Goal: Task Accomplishment & Management: Use online tool/utility

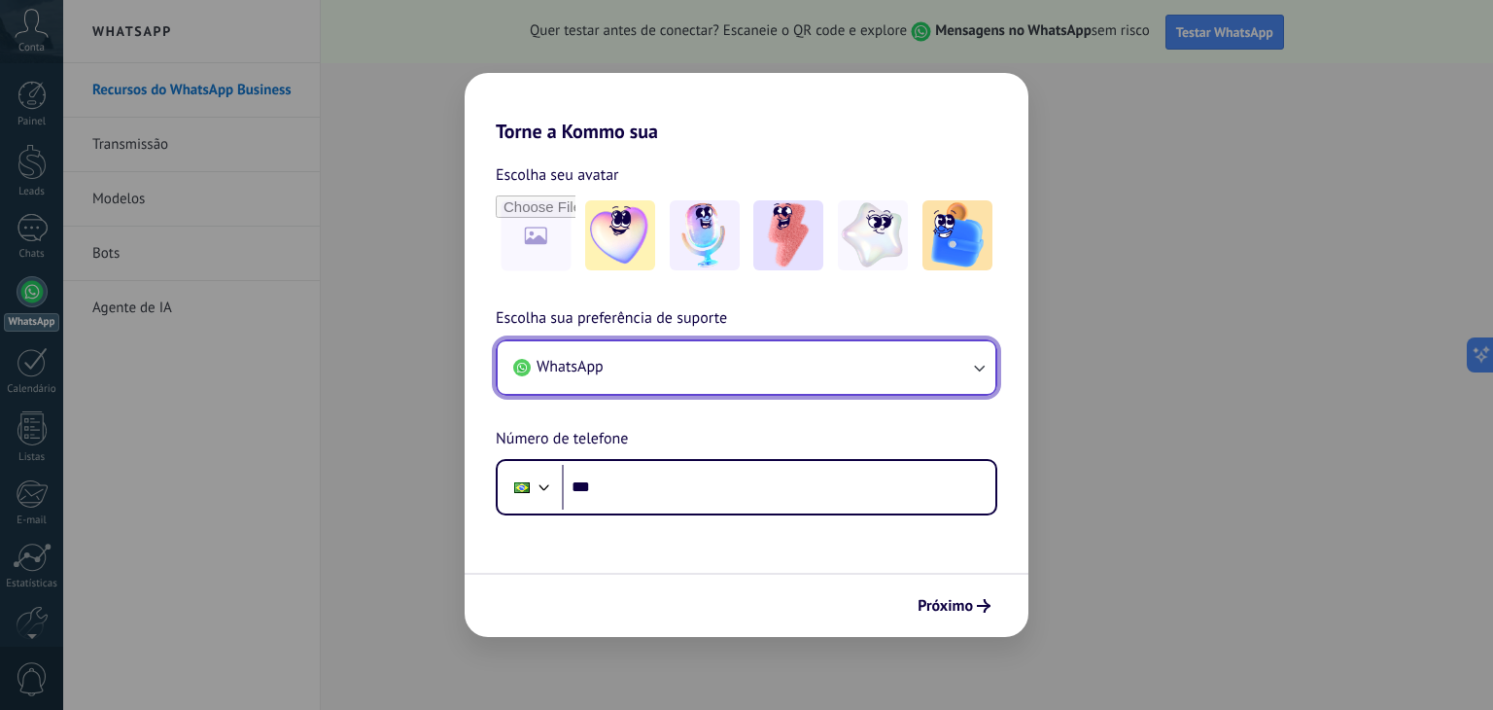
click at [964, 358] on button "WhatsApp" at bounding box center [747, 367] width 498 height 52
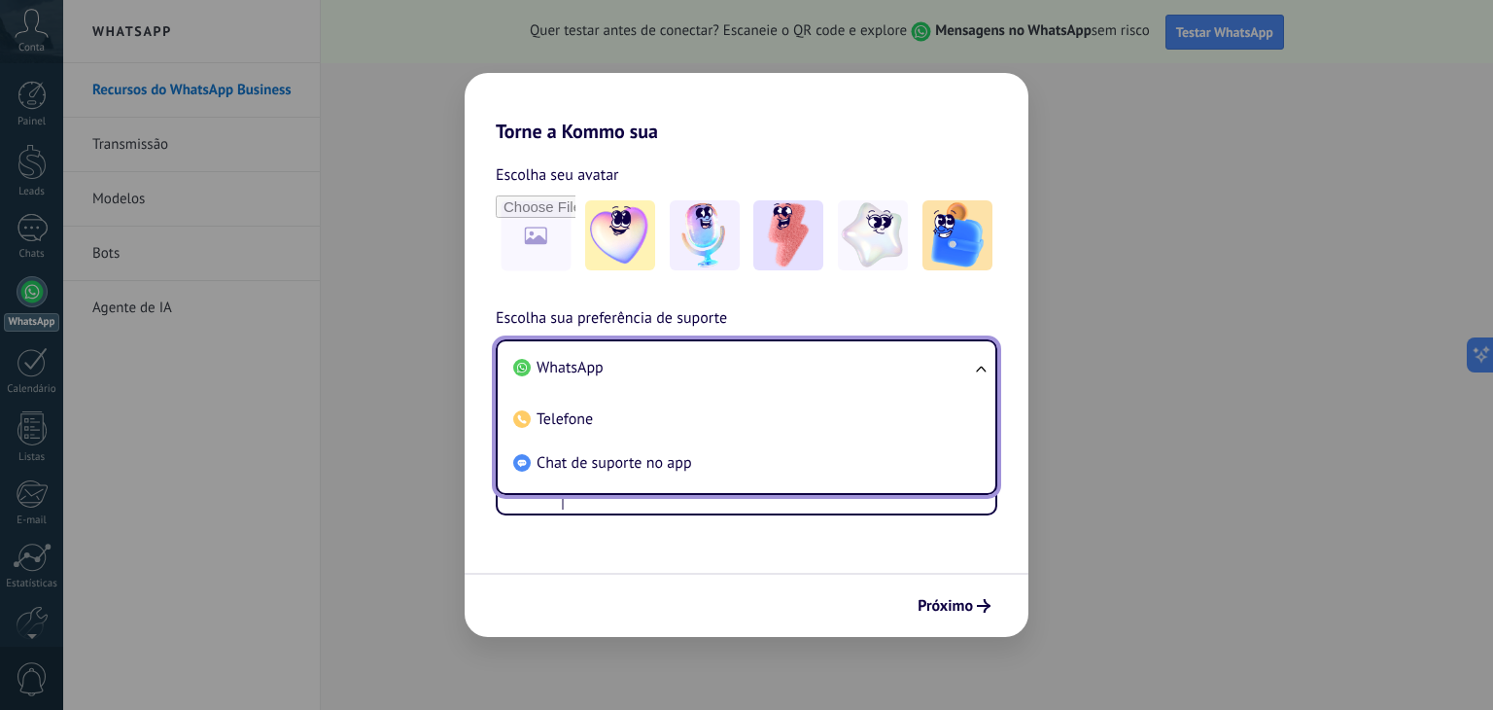
click at [964, 358] on li "WhatsApp" at bounding box center [742, 368] width 474 height 44
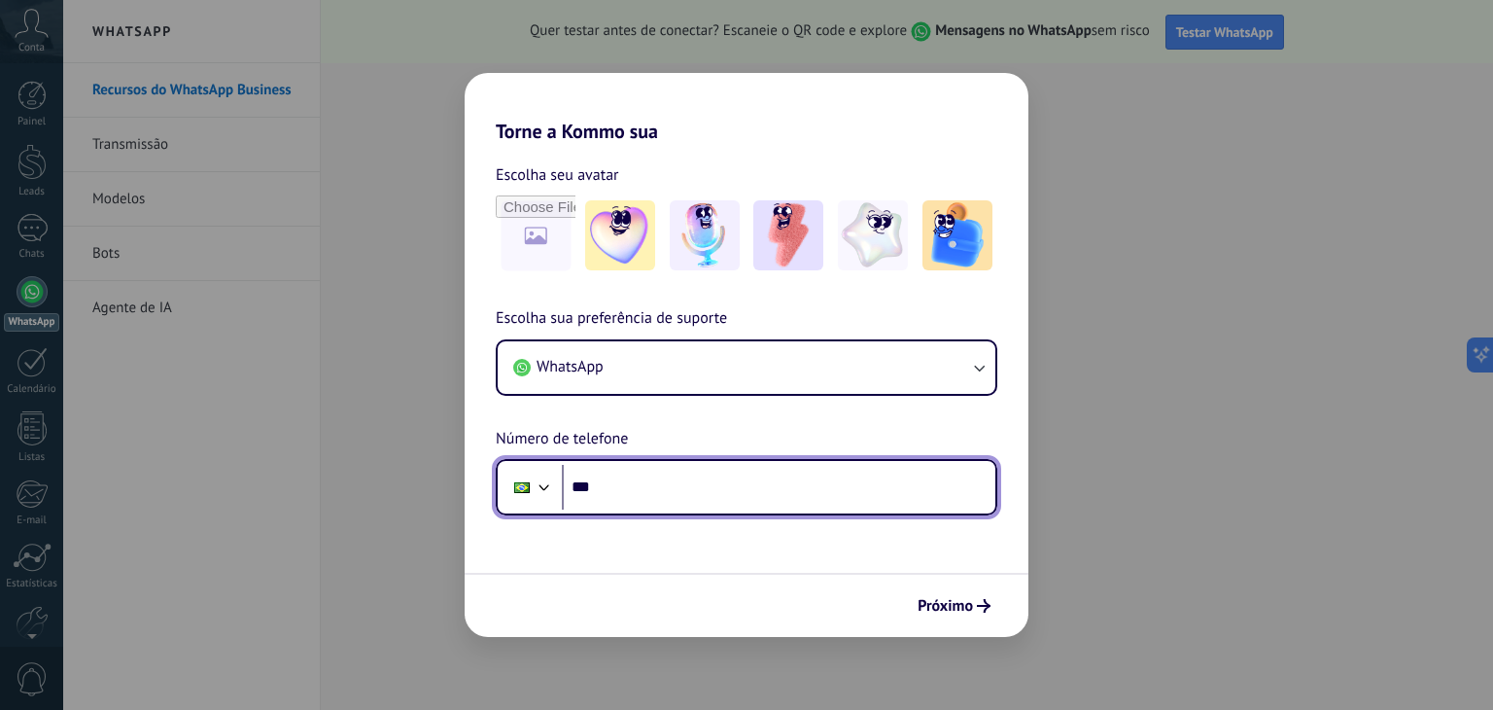
click at [719, 483] on input "***" at bounding box center [779, 487] width 434 height 45
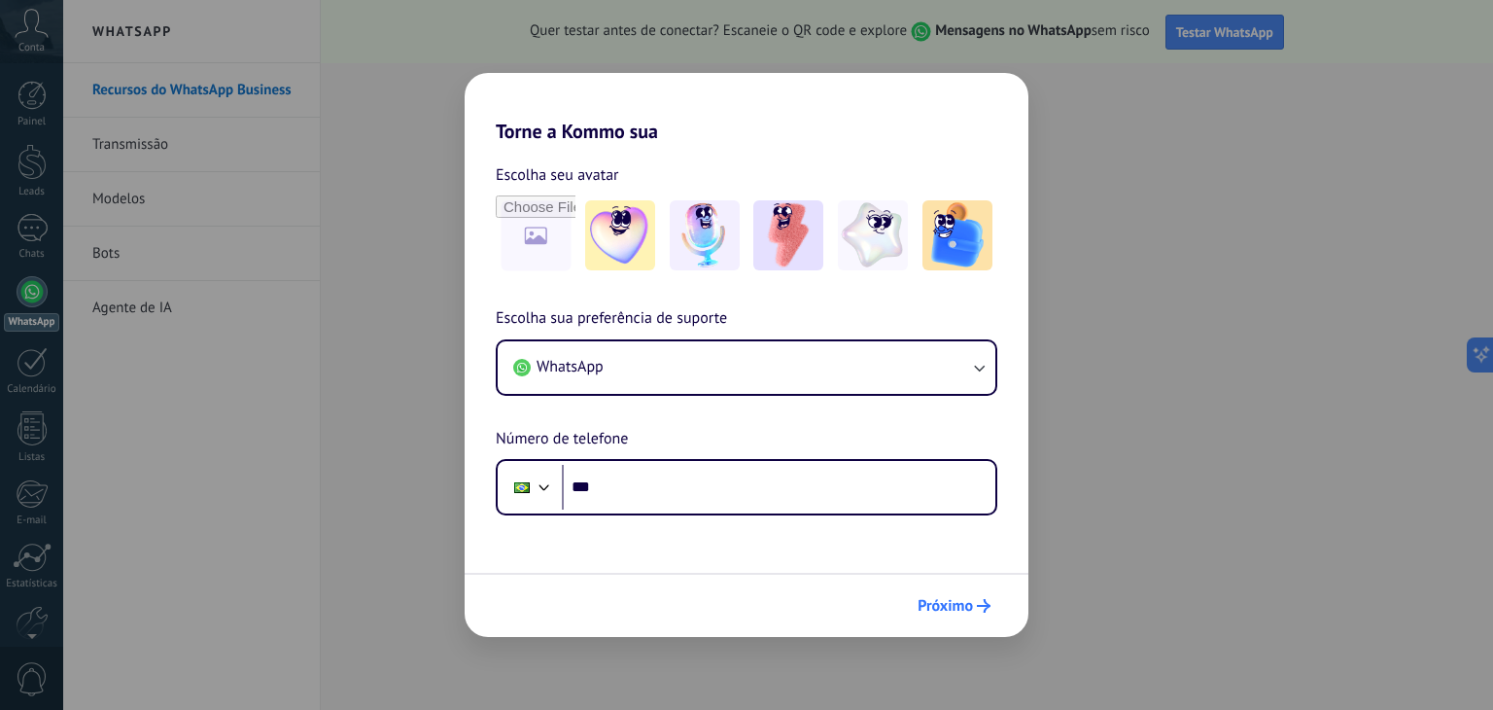
click at [958, 605] on span "Próximo" at bounding box center [945, 606] width 55 height 14
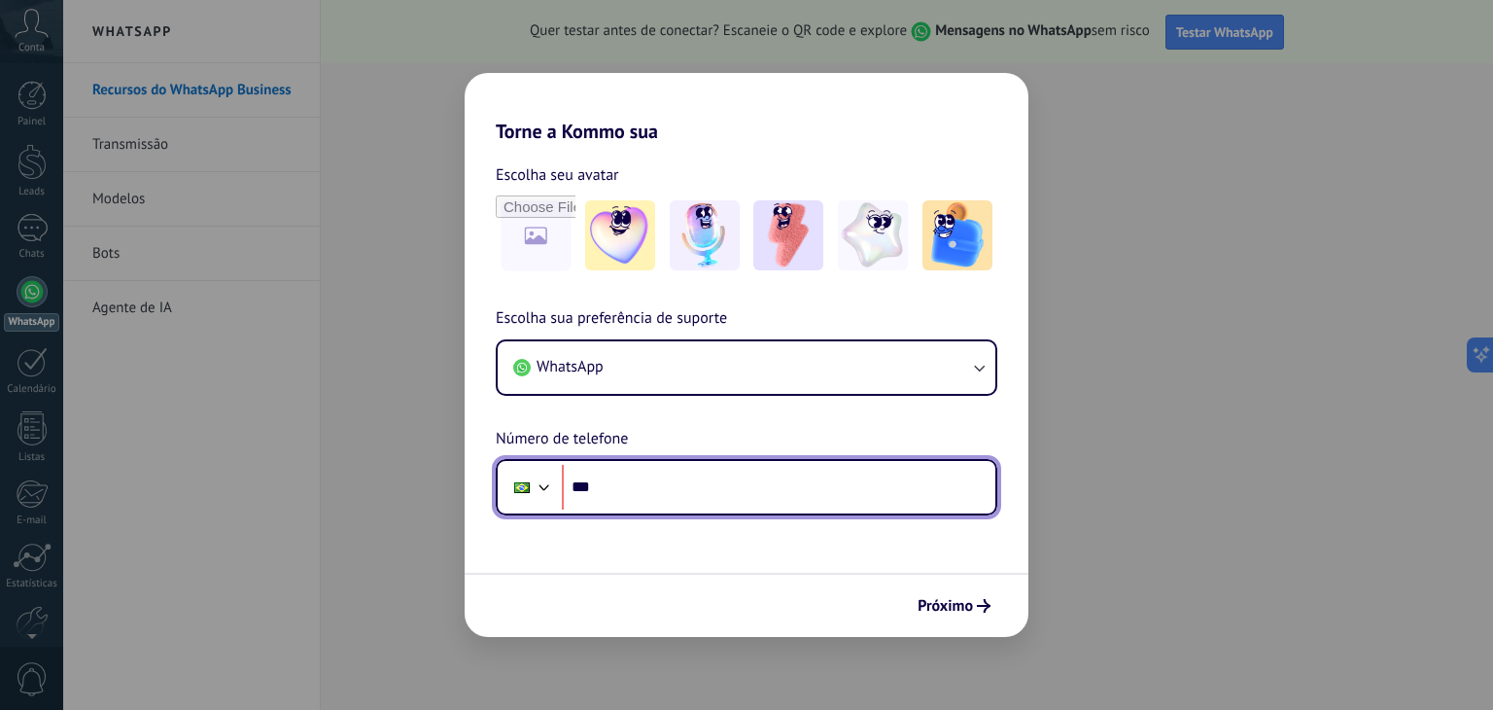
click at [727, 497] on input "***" at bounding box center [779, 487] width 434 height 45
type input "**********"
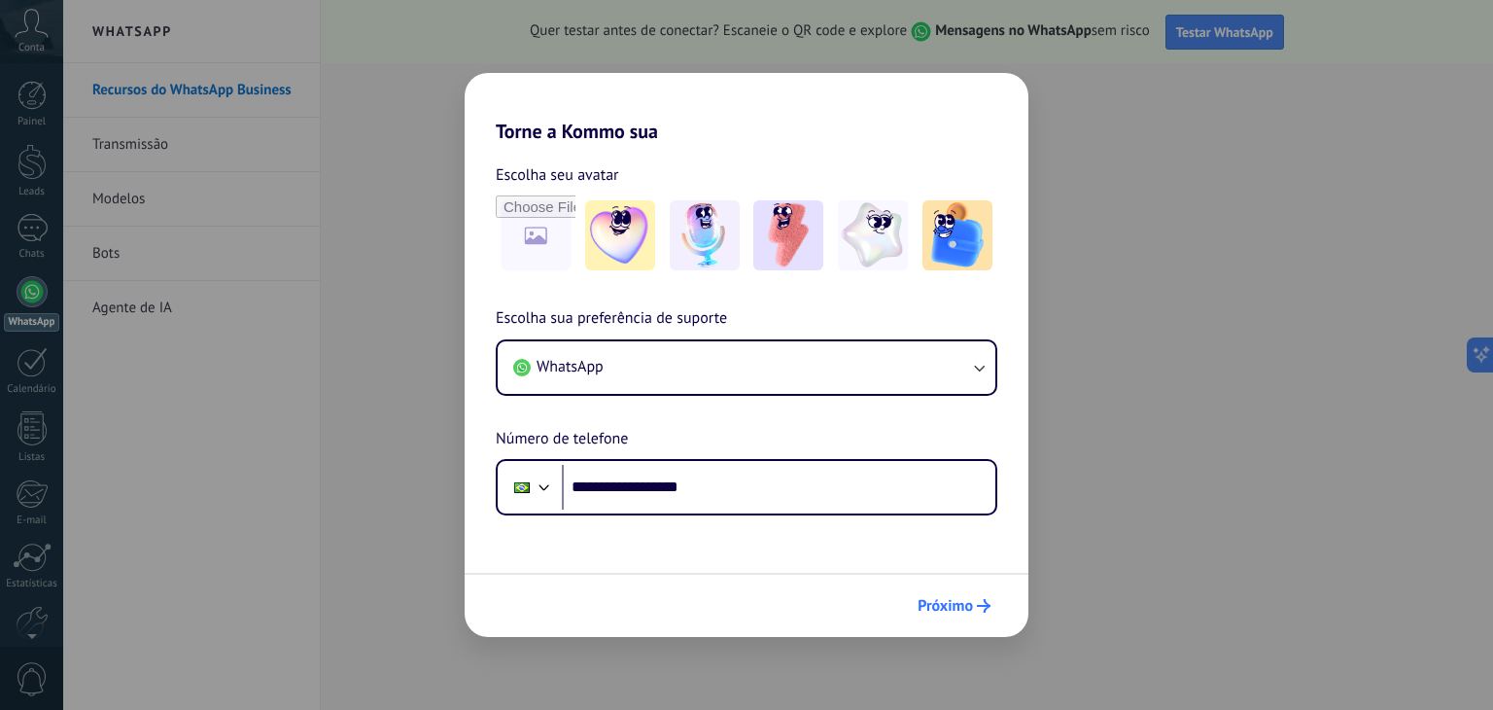
click at [956, 599] on span "Próximo" at bounding box center [945, 606] width 55 height 14
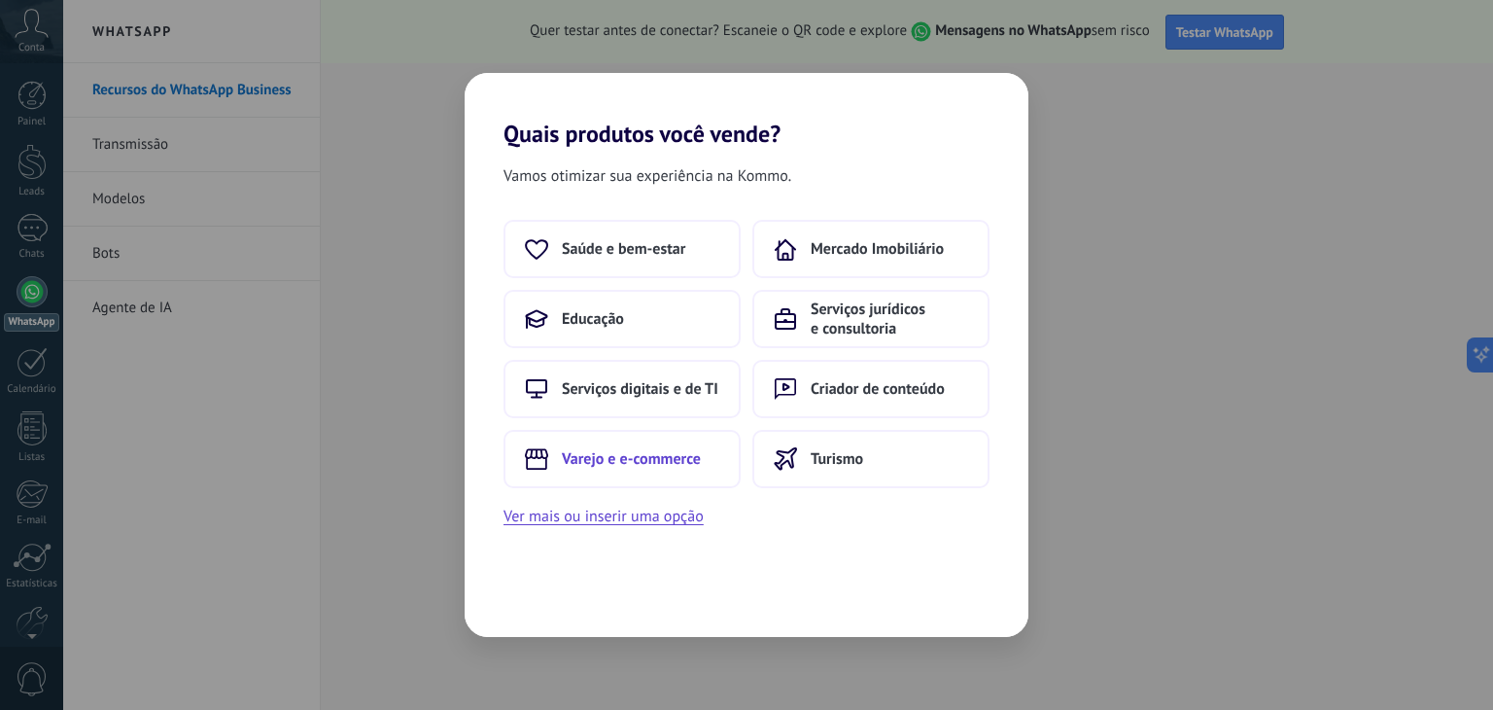
click at [655, 458] on span "Varejo e e-commerce" at bounding box center [631, 458] width 139 height 19
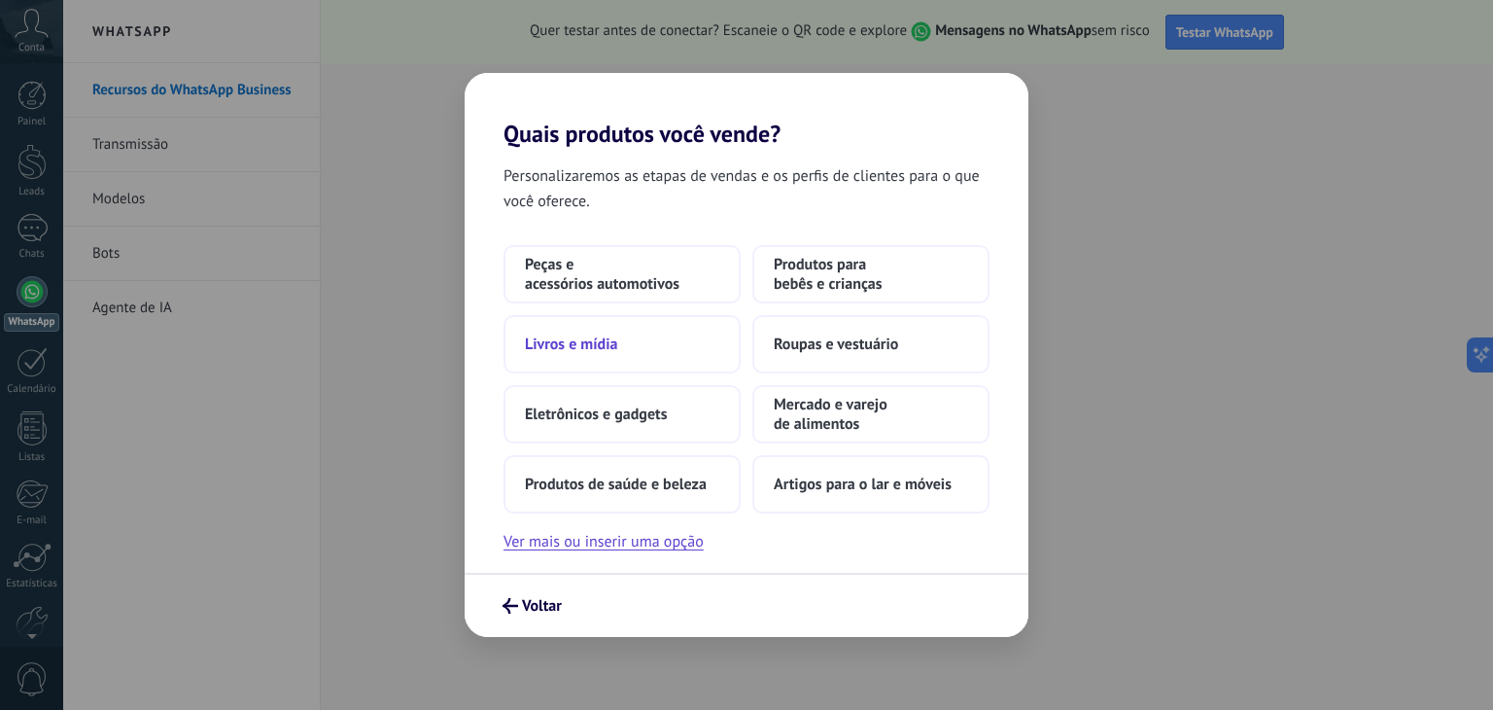
click at [672, 339] on button "Livros e mídia" at bounding box center [621, 344] width 237 height 58
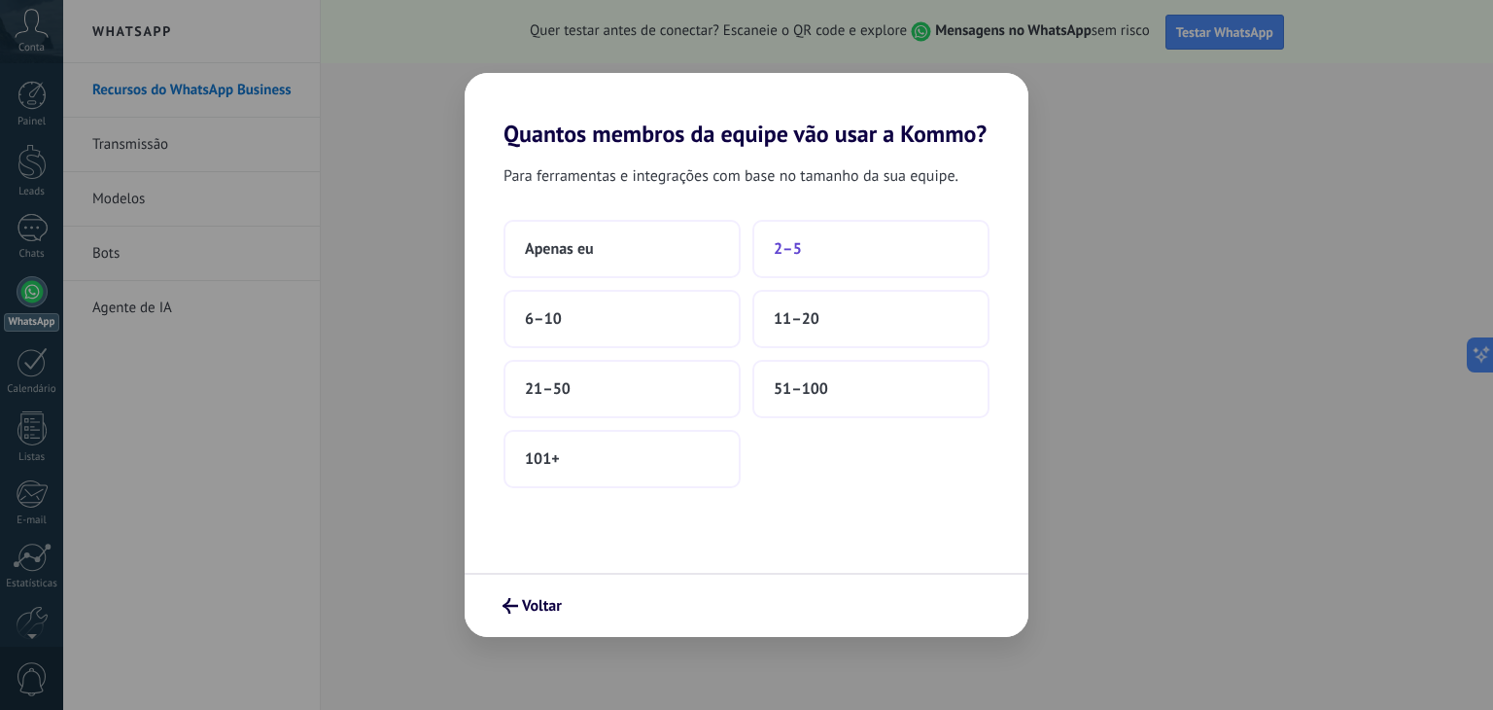
click at [785, 261] on button "2–5" at bounding box center [870, 249] width 237 height 58
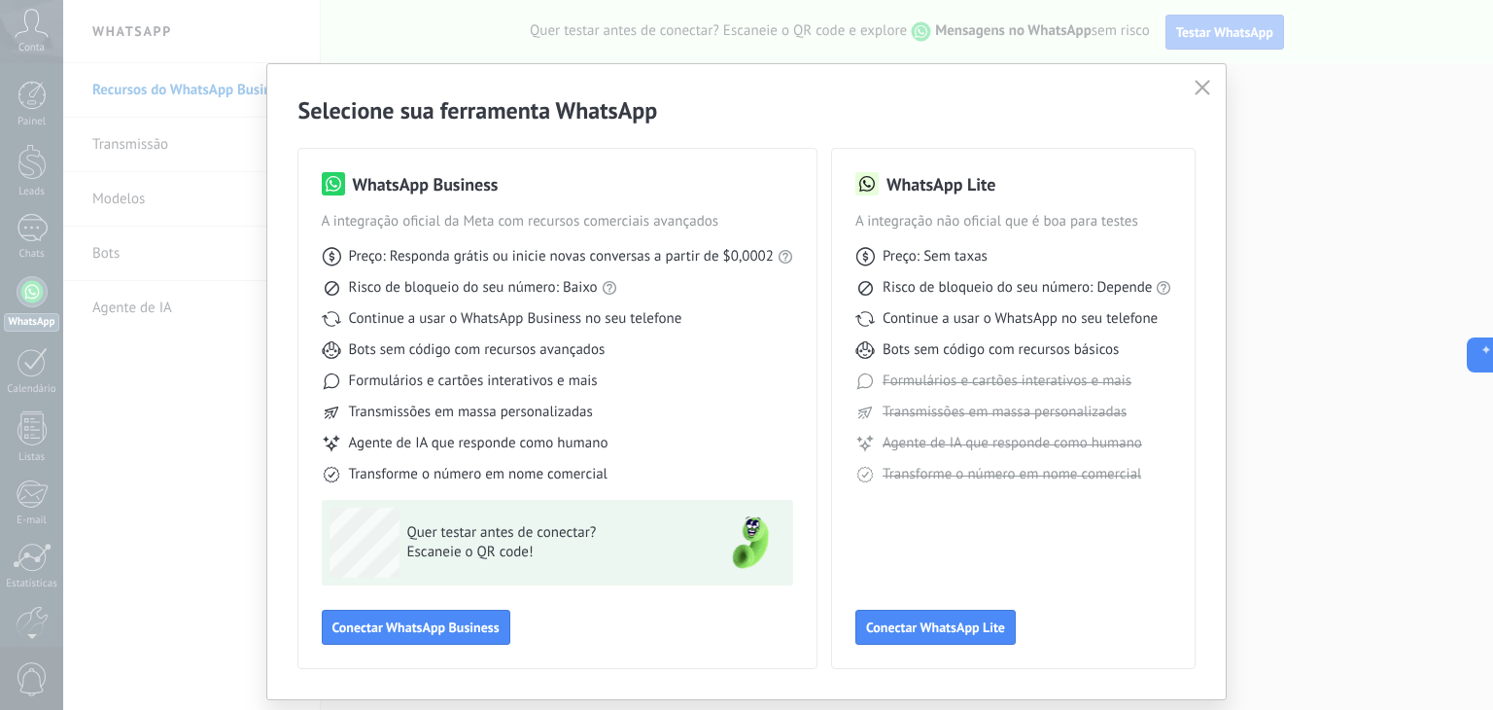
click at [1203, 83] on icon "button" at bounding box center [1203, 88] width 16 height 16
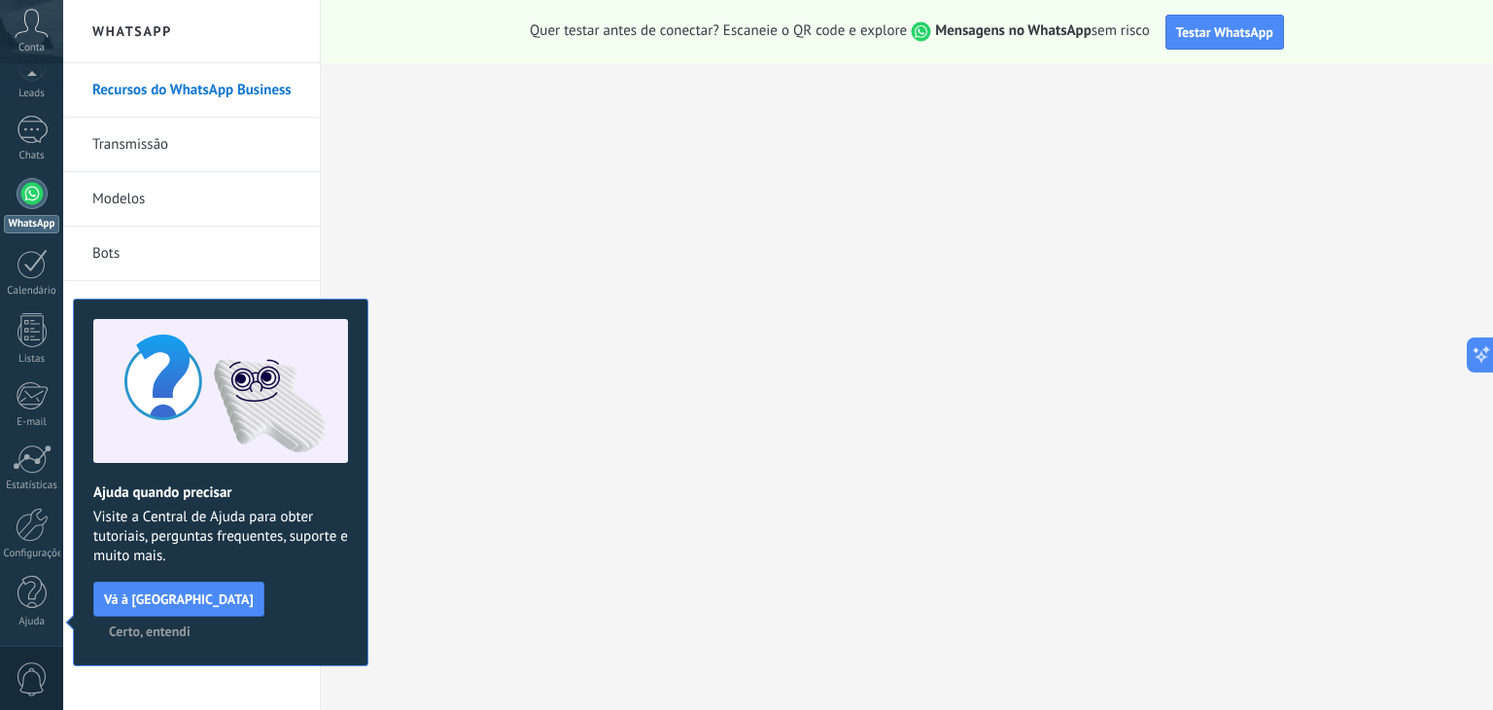
scroll to position [97, 0]
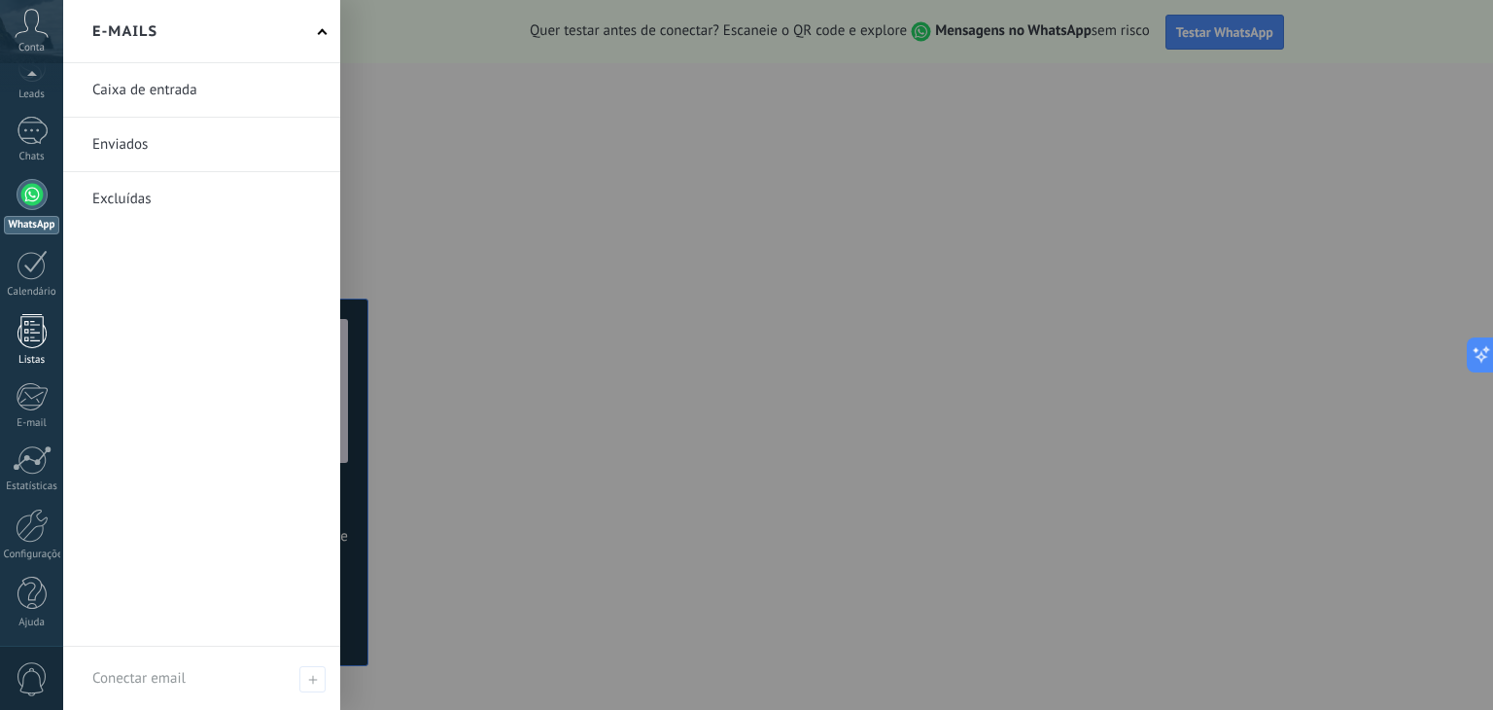
click at [30, 357] on div "Listas" at bounding box center [32, 360] width 56 height 13
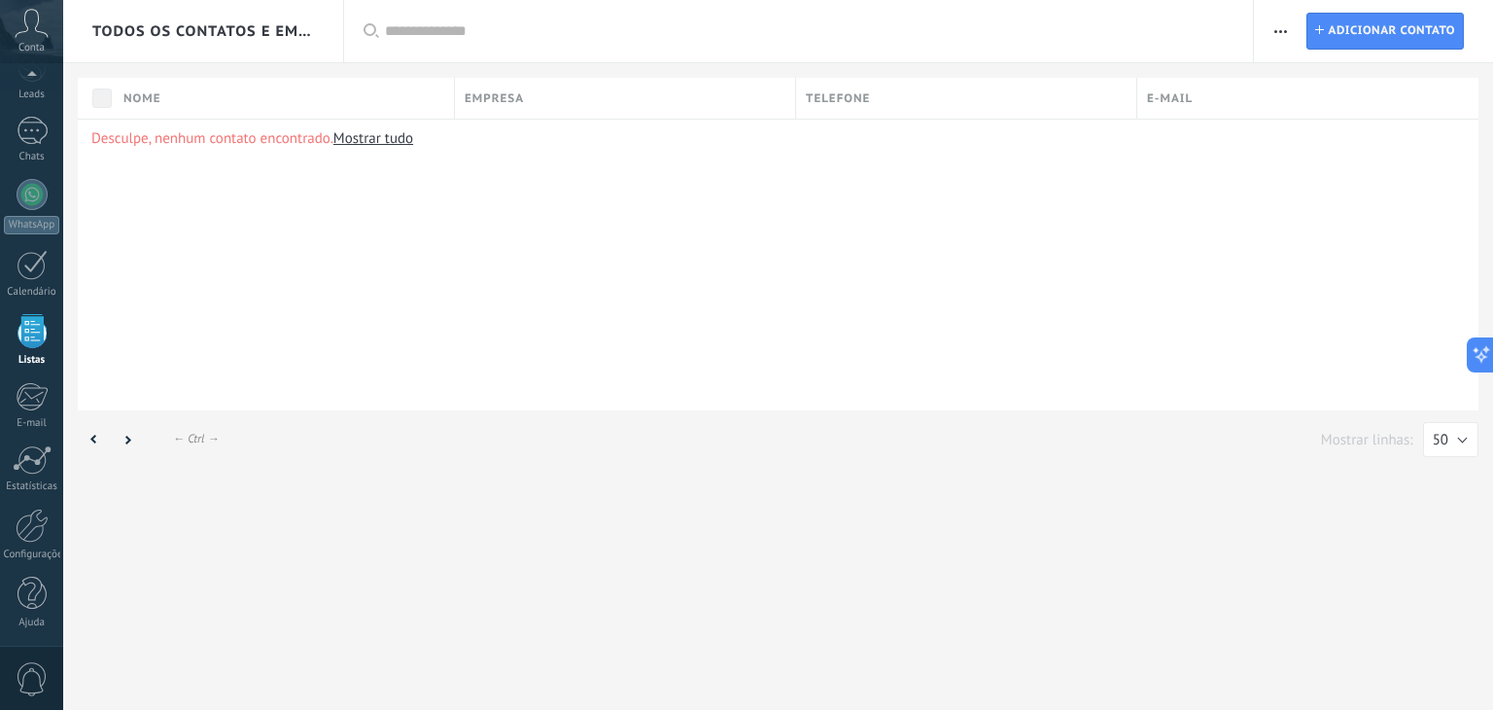
scroll to position [50, 0]
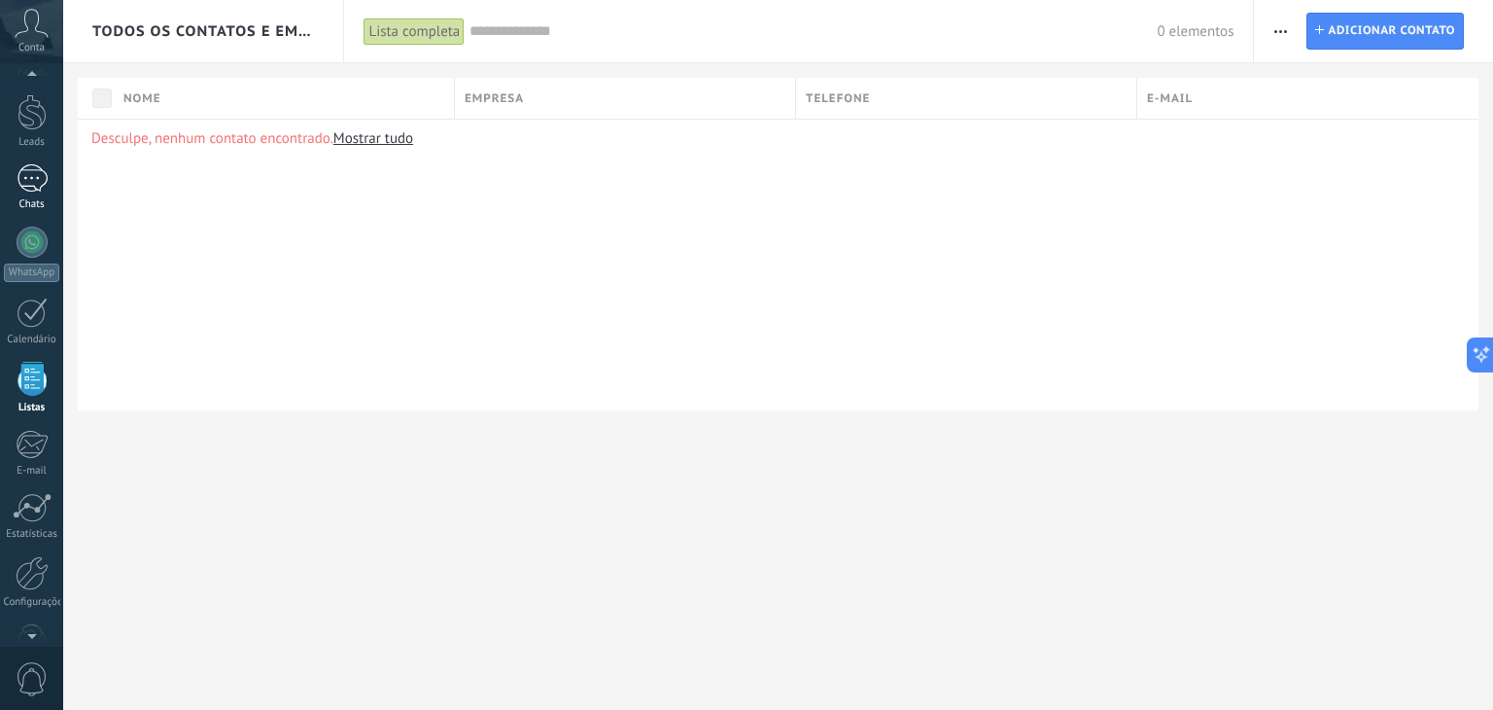
click at [29, 170] on div at bounding box center [32, 178] width 31 height 28
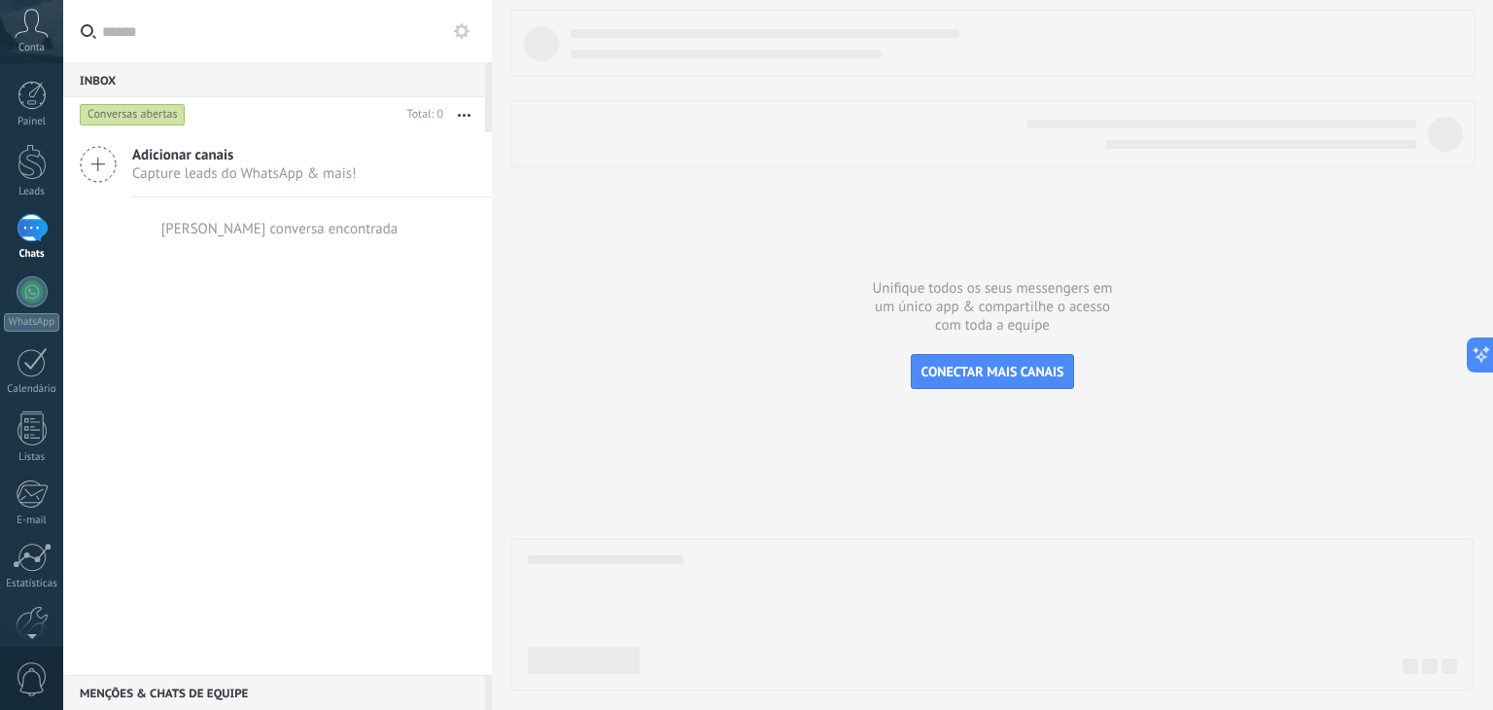
click at [30, 30] on icon at bounding box center [32, 23] width 34 height 29
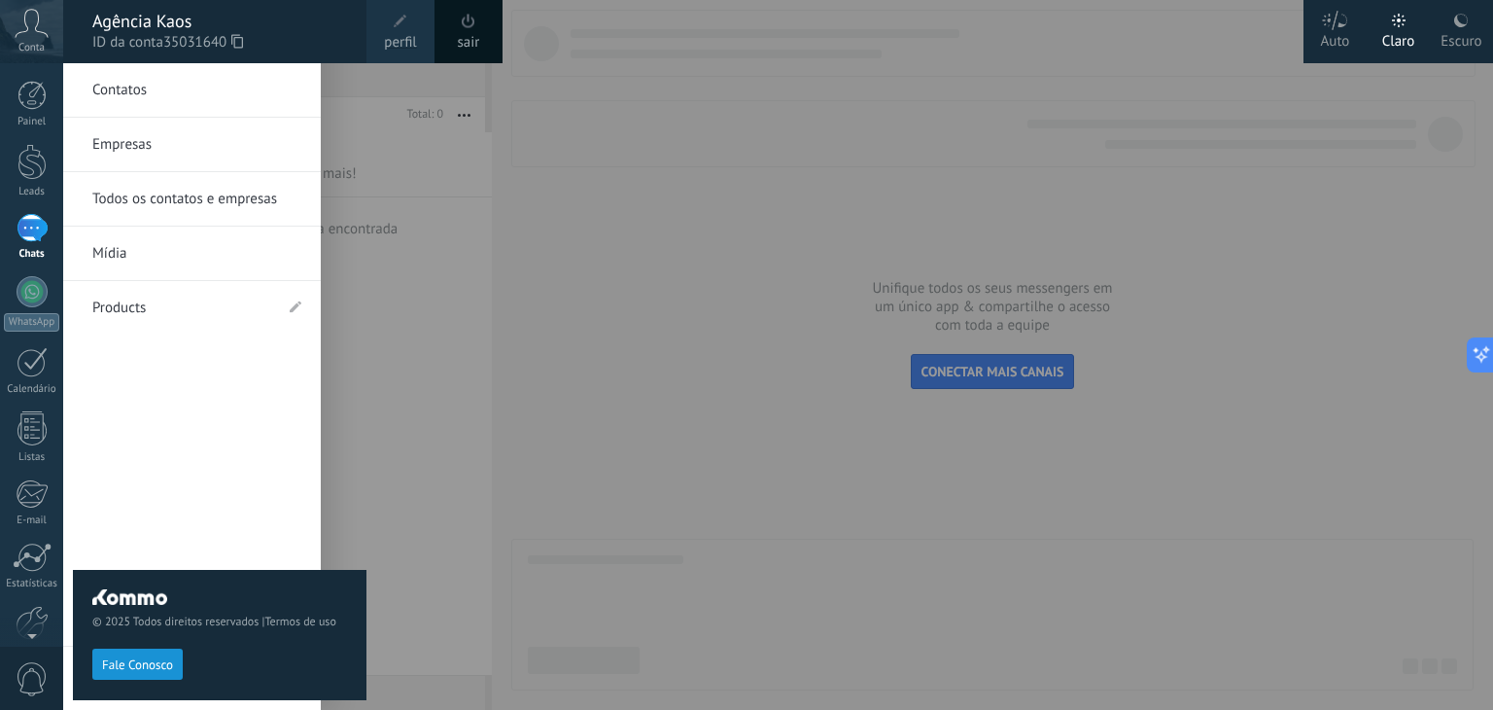
click at [210, 145] on div "© 2025 Todos direitos reservados | Termos de uso Fale Conosco" at bounding box center [220, 386] width 294 height 646
click at [113, 149] on div "© 2025 Todos direitos reservados | Termos de uso Fale Conosco" at bounding box center [220, 386] width 294 height 646
drag, startPoint x: 111, startPoint y: 244, endPoint x: 303, endPoint y: 120, distance: 229.2
click at [303, 120] on div "© 2025 Todos direitos reservados | Termos de uso Fale Conosco" at bounding box center [220, 386] width 294 height 646
click at [397, 28] on span at bounding box center [400, 21] width 21 height 21
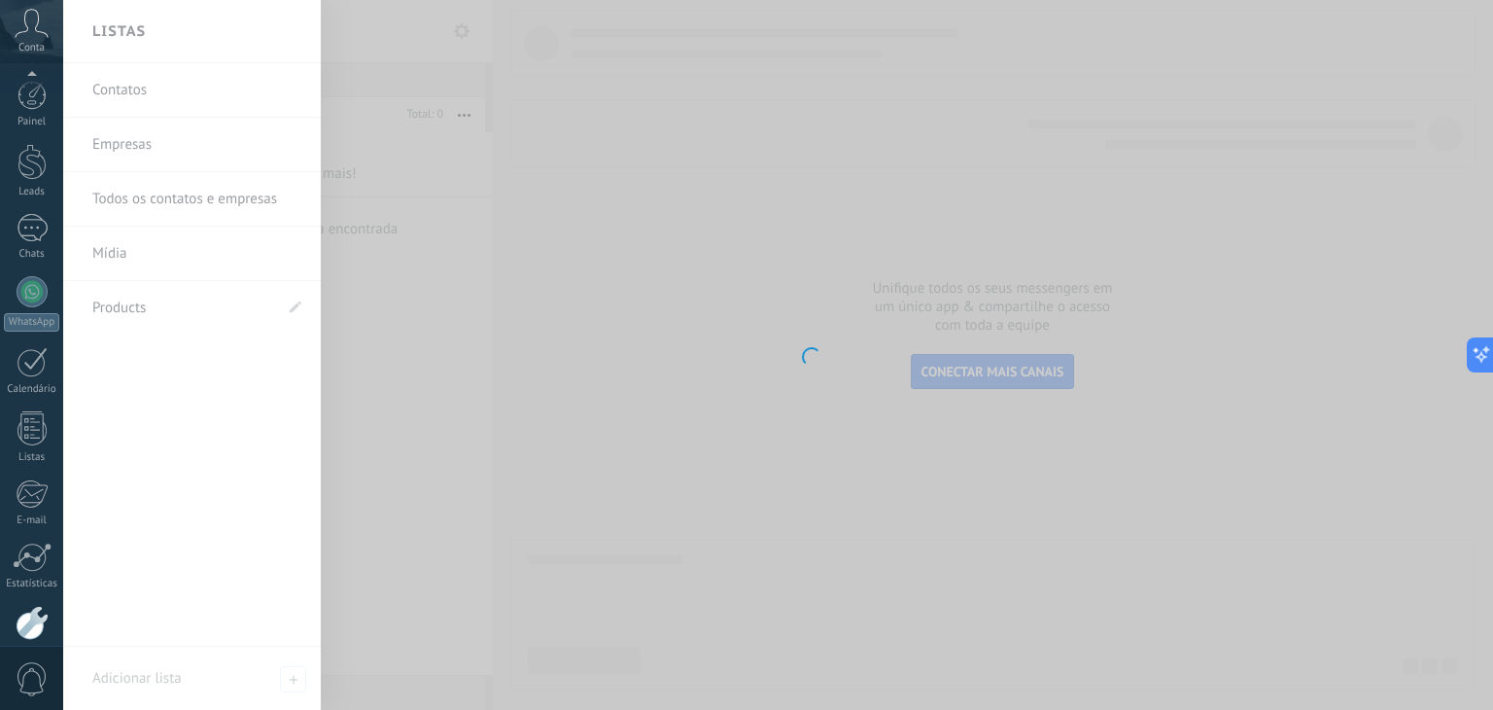
scroll to position [98, 0]
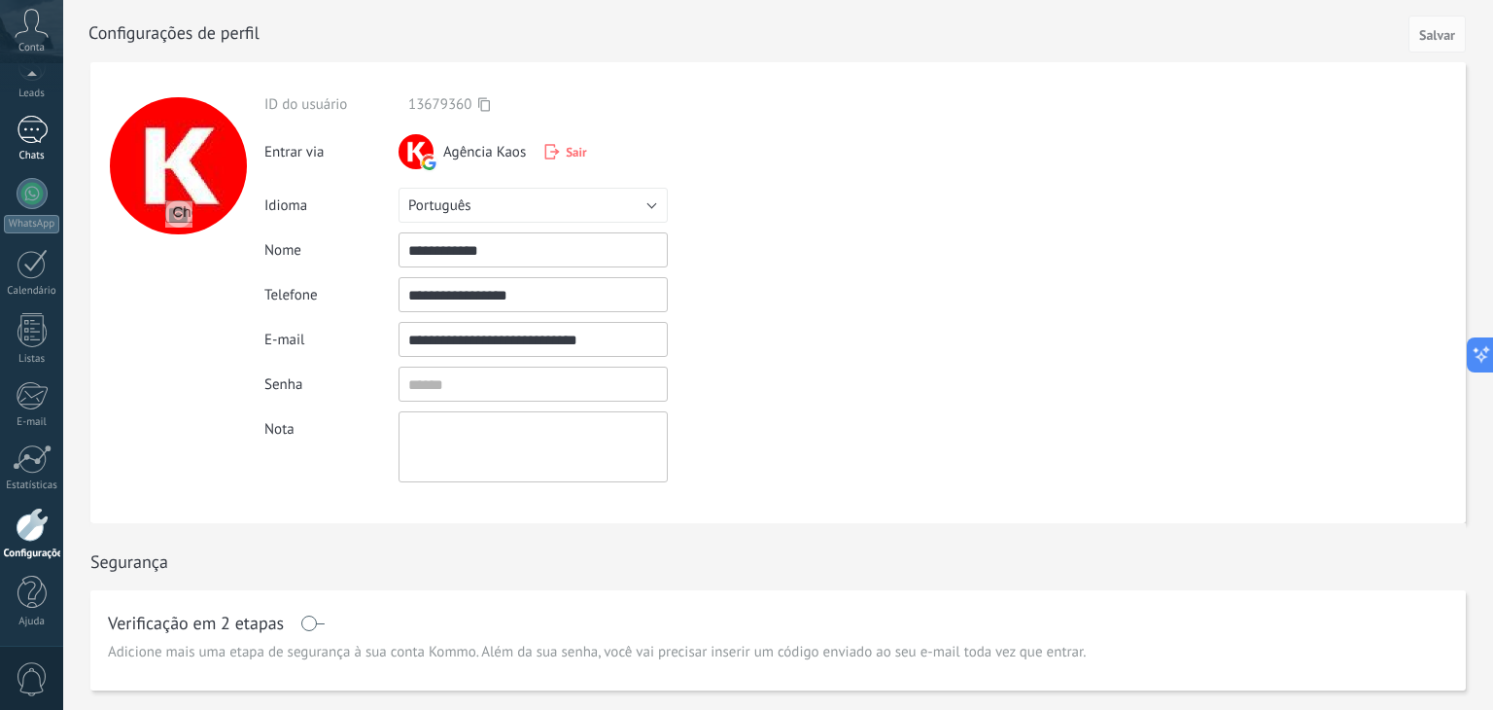
click at [32, 125] on div at bounding box center [32, 130] width 31 height 28
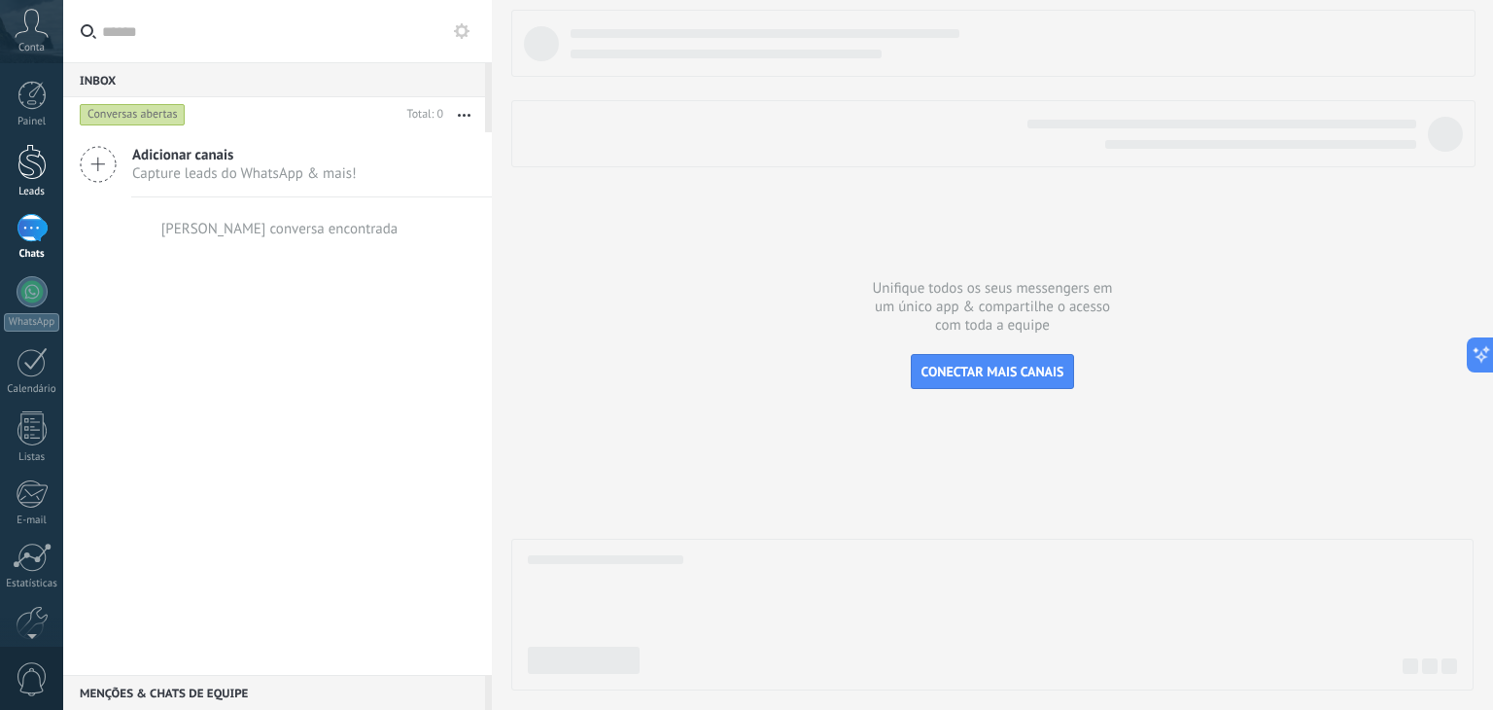
click at [31, 164] on div at bounding box center [31, 162] width 29 height 36
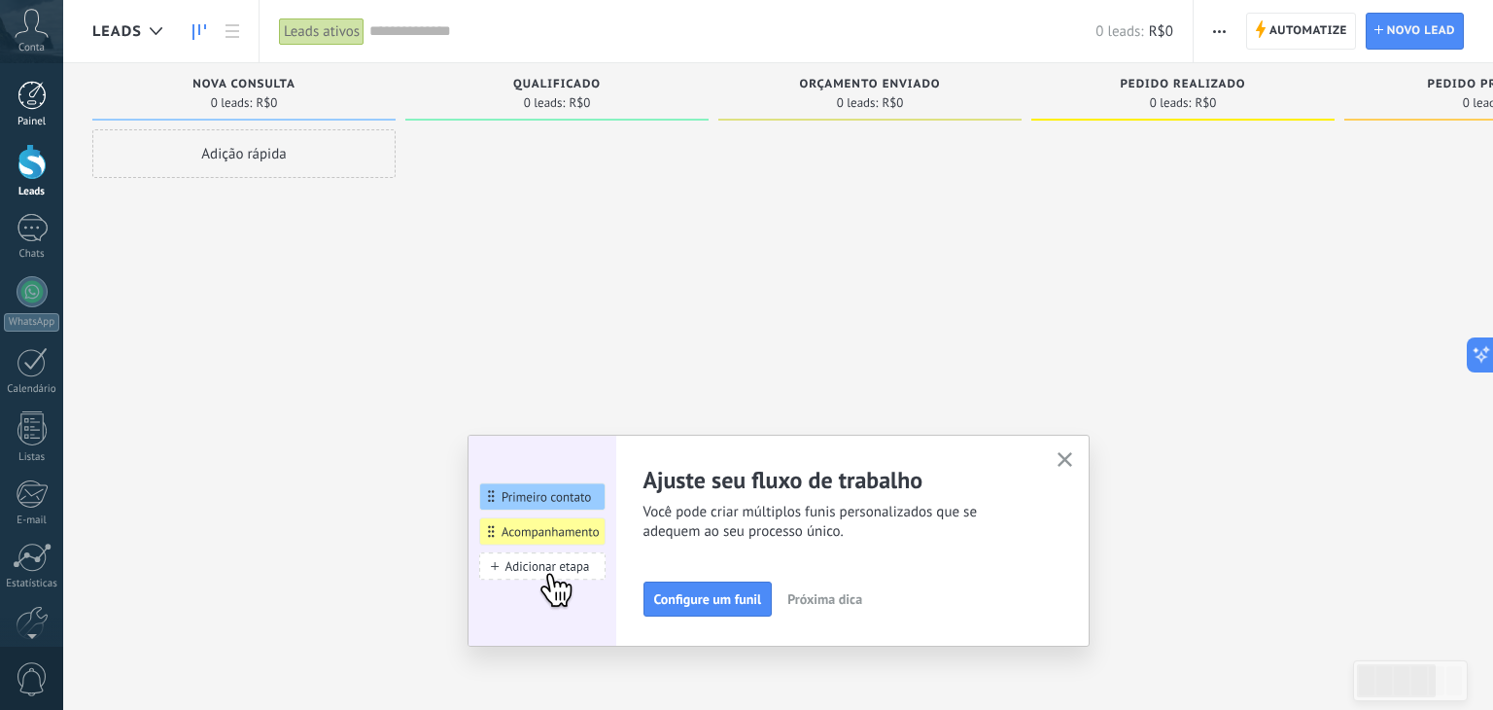
click at [28, 95] on div at bounding box center [31, 95] width 29 height 29
